Goal: Task Accomplishment & Management: Manage account settings

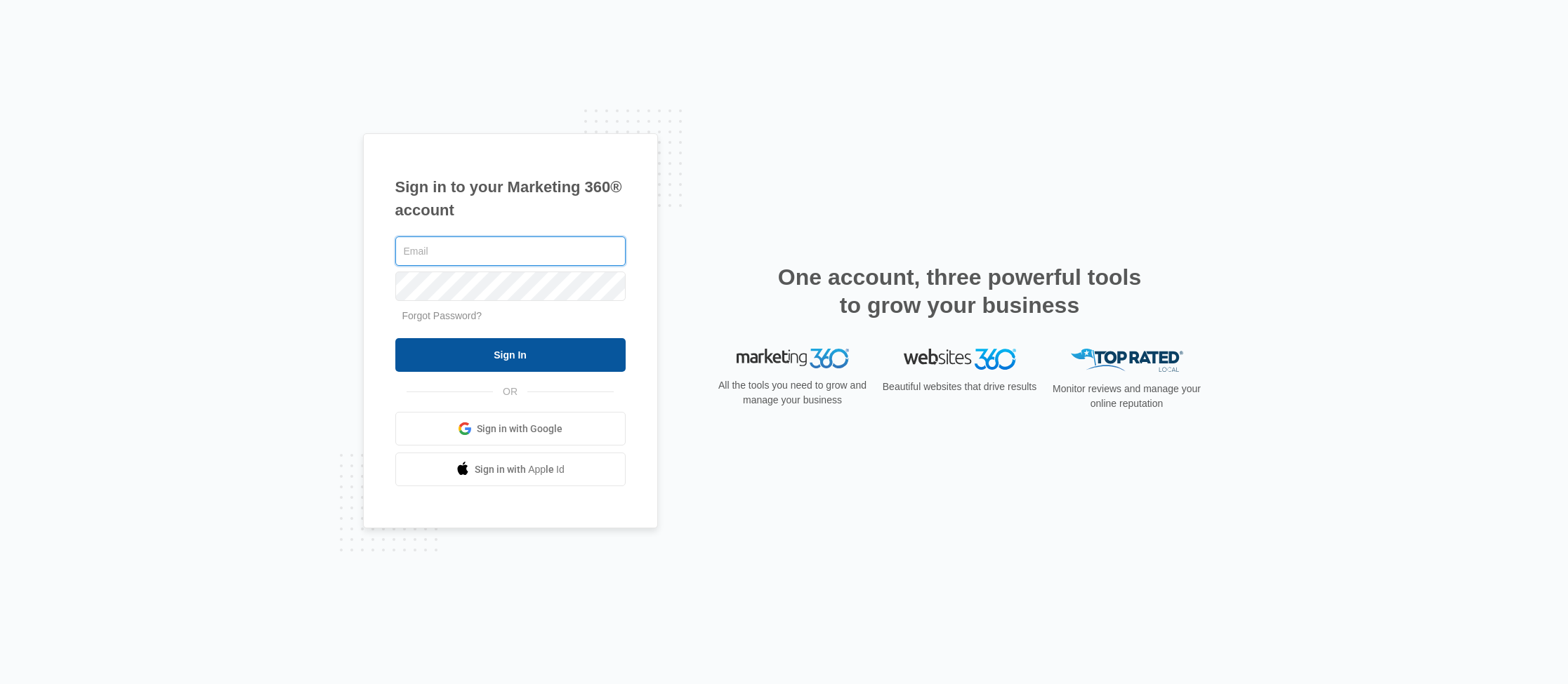
type input "[PERSON_NAME][EMAIL_ADDRESS][DOMAIN_NAME]"
click at [433, 357] on input "Sign In" at bounding box center [510, 355] width 230 height 34
